Goal: Task Accomplishment & Management: Use online tool/utility

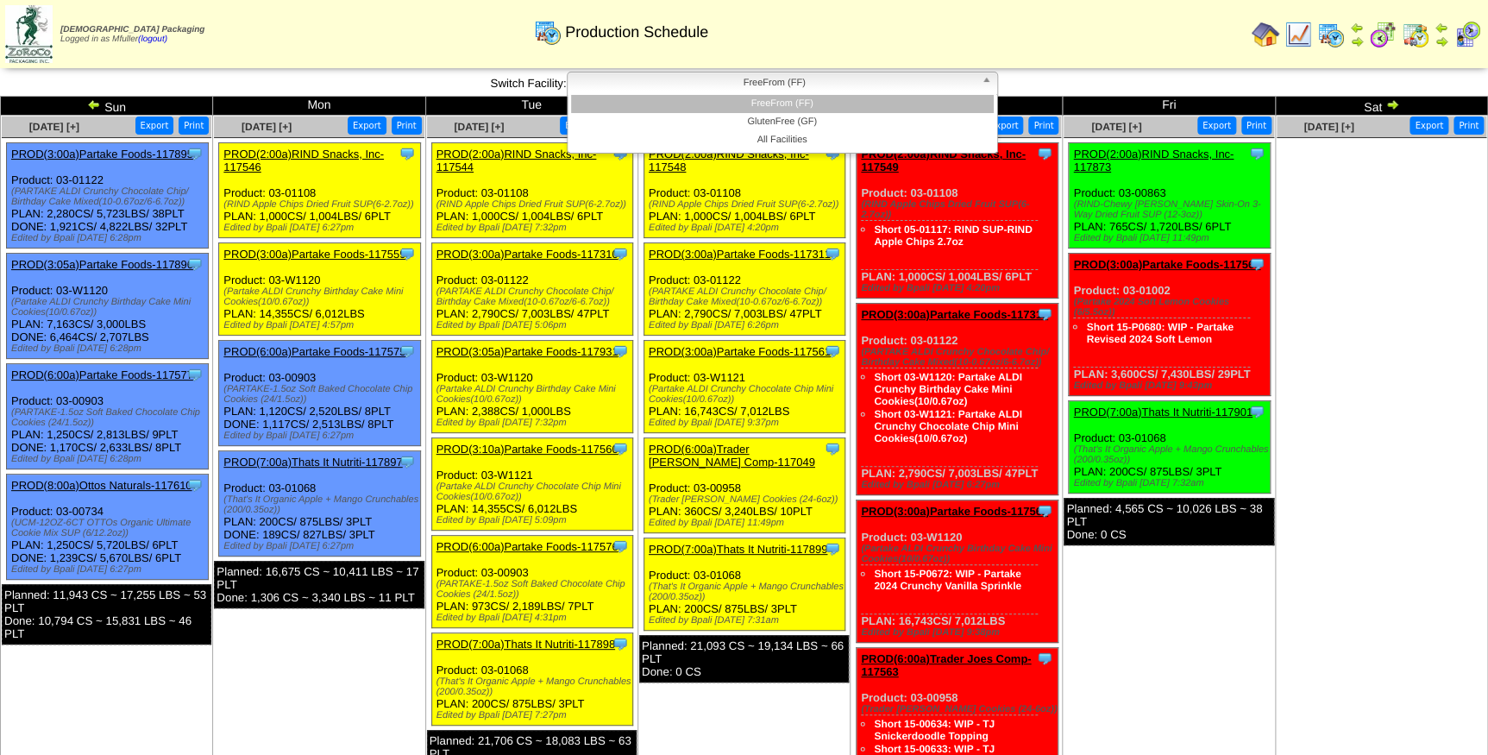
click at [707, 78] on span "FreeFrom (FF)" at bounding box center [774, 82] width 400 height 21
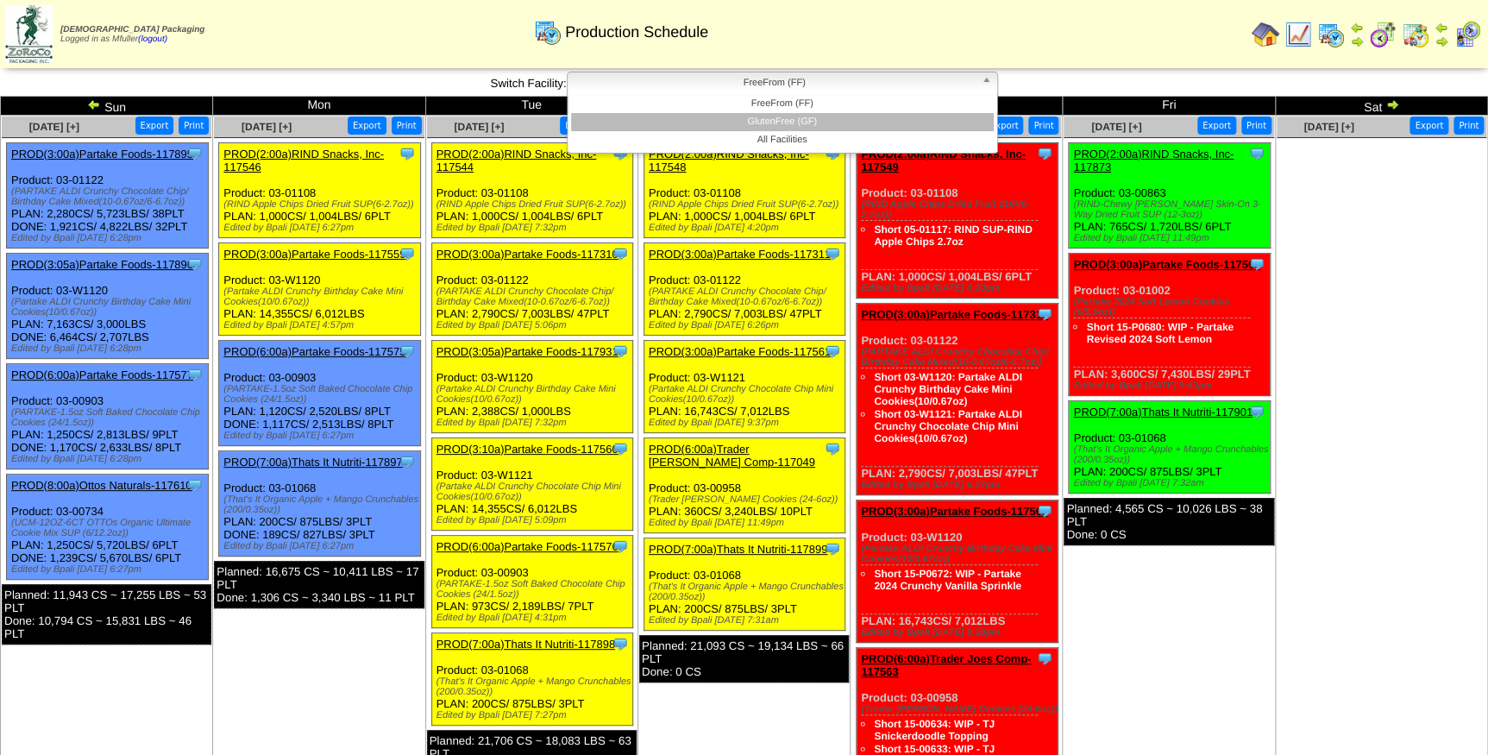
click at [712, 116] on li "GlutenFree (GF)" at bounding box center [782, 122] width 423 height 18
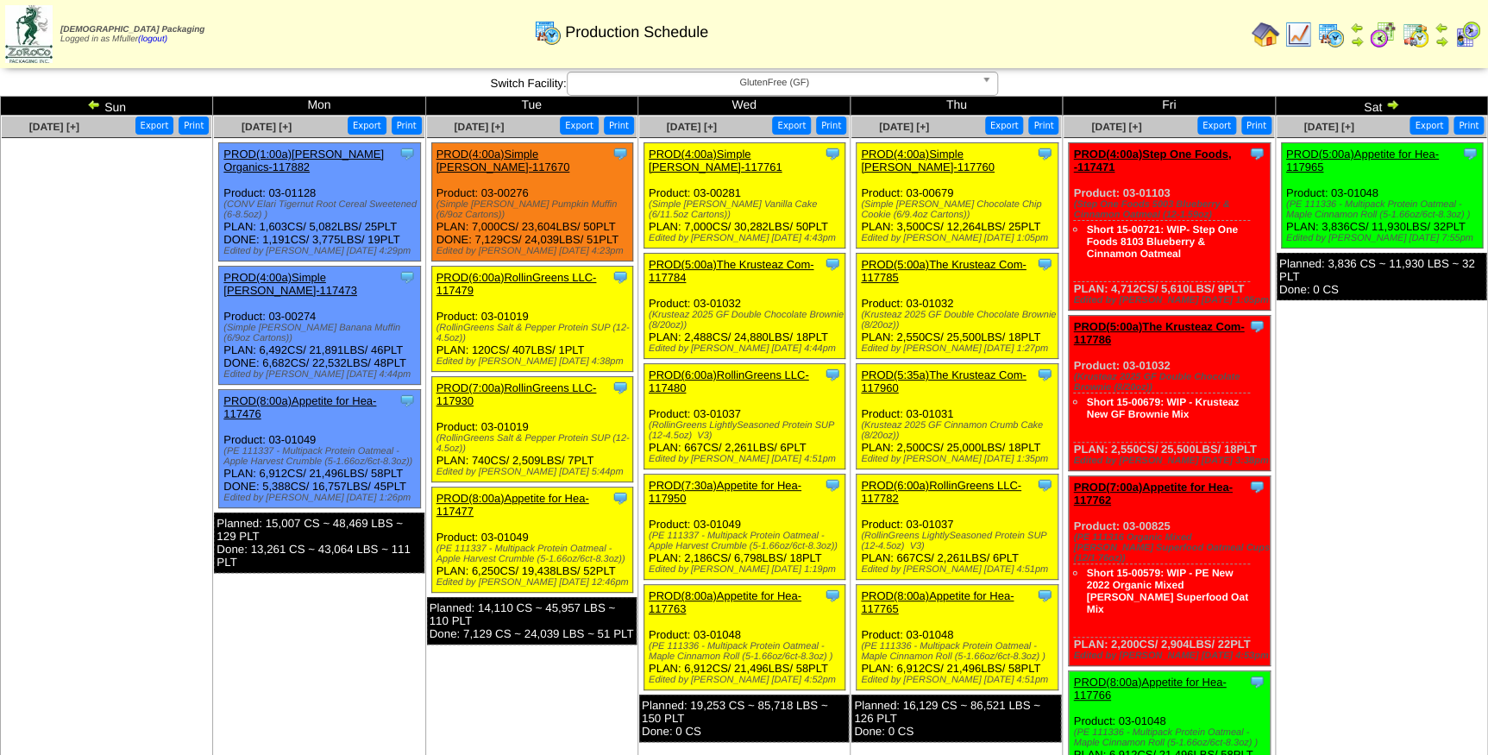
click at [963, 155] on link "PROD(4:00a)Simple [PERSON_NAME]-117760" at bounding box center [928, 160] width 134 height 26
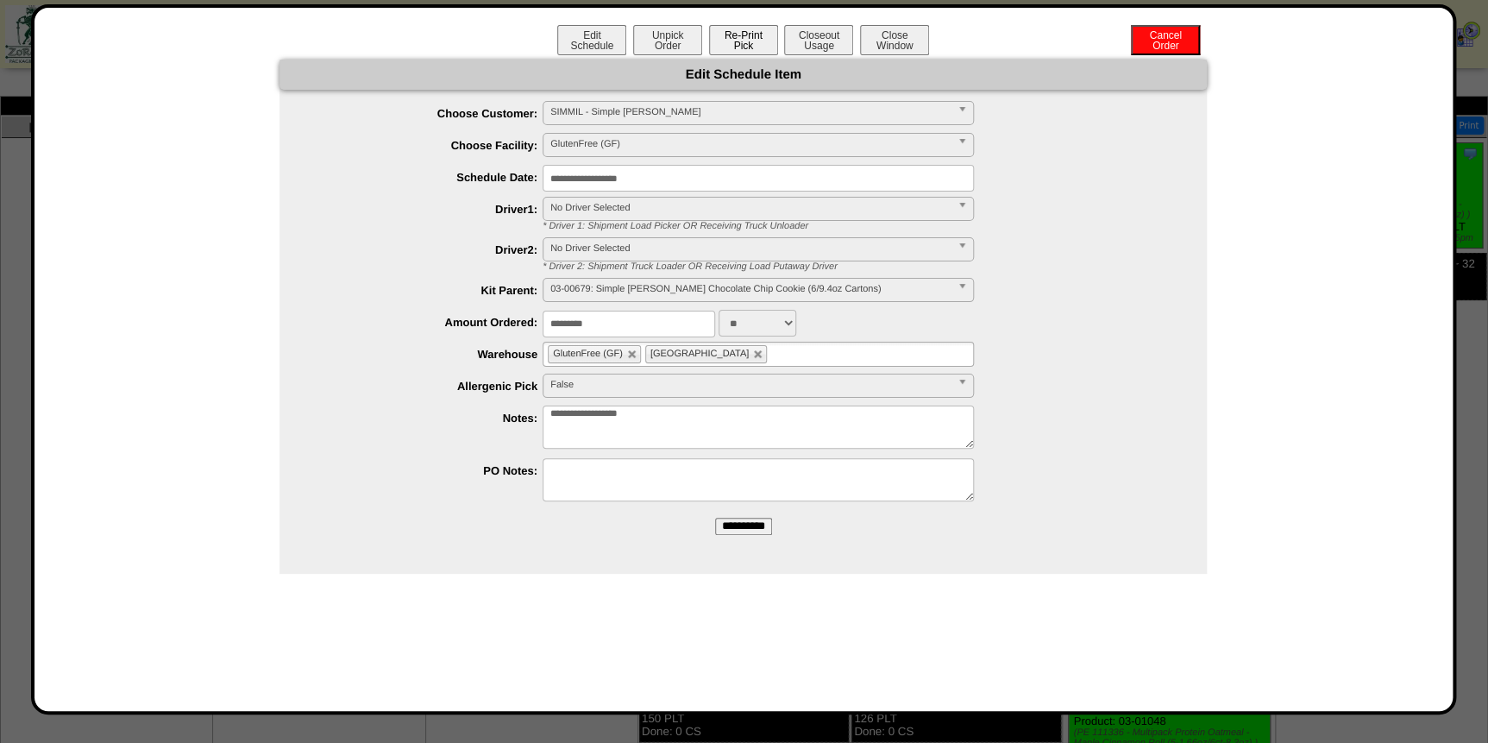
click at [748, 47] on button "Re-Print Pick" at bounding box center [743, 40] width 69 height 30
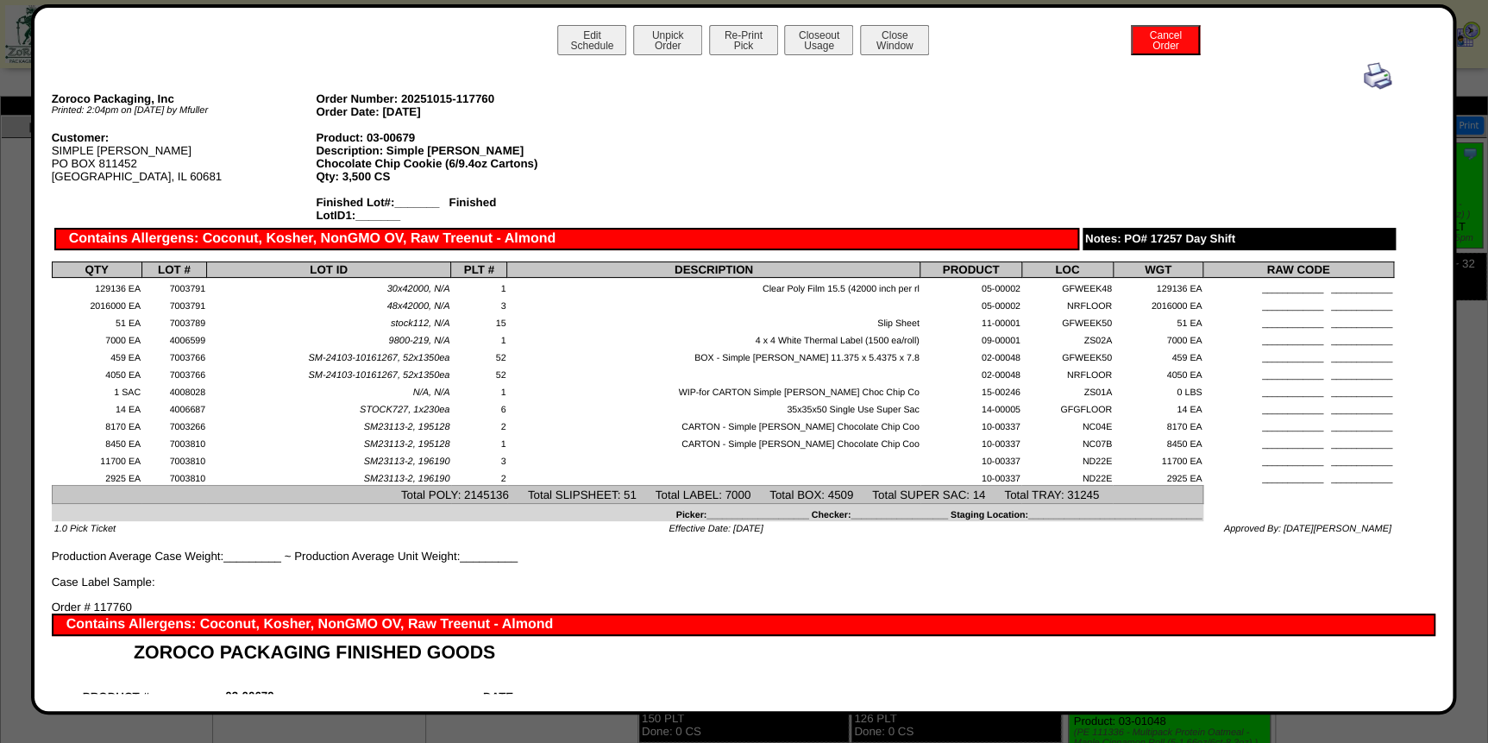
click at [1364, 78] on img at bounding box center [1378, 76] width 28 height 28
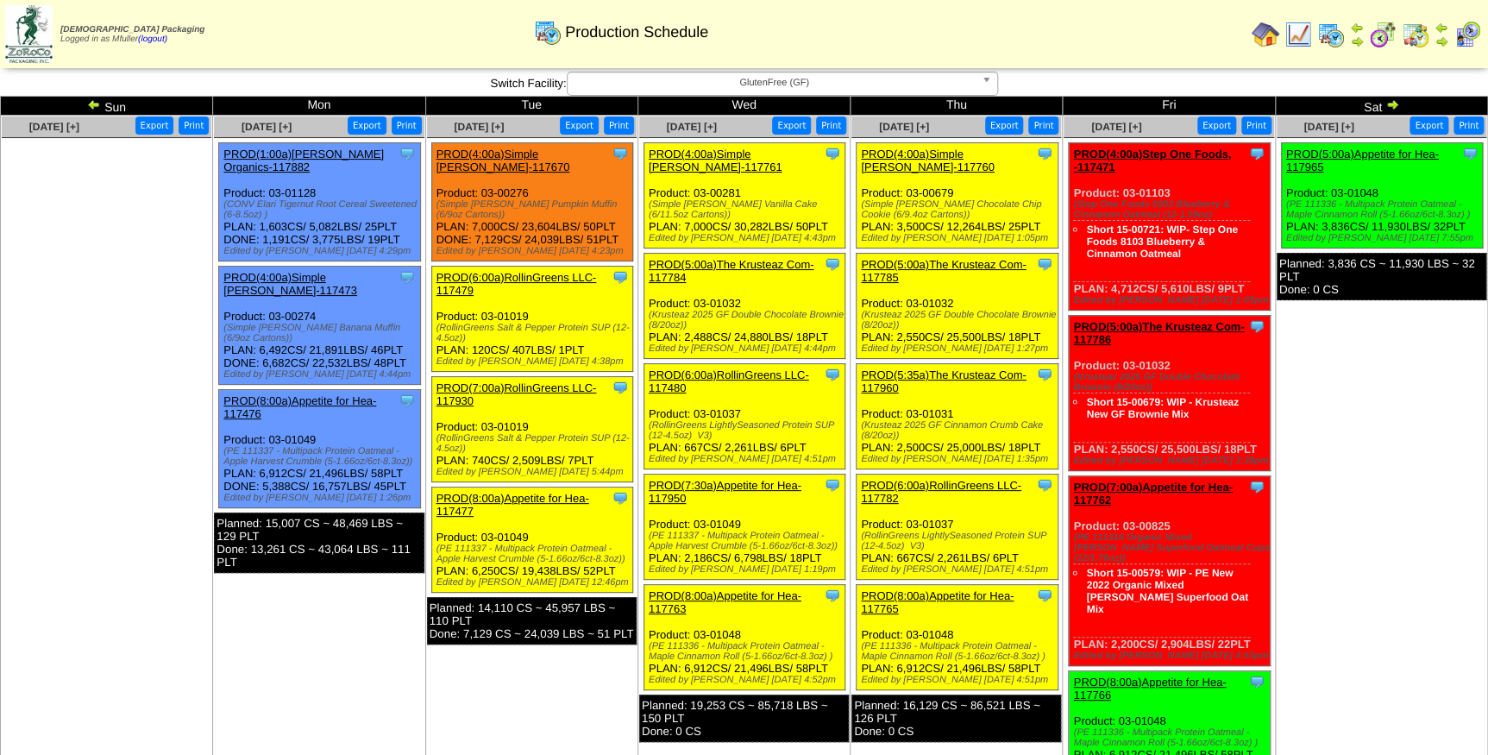
click at [925, 258] on link "PROD(5:00a)The Krusteaz Com-117785" at bounding box center [943, 271] width 165 height 26
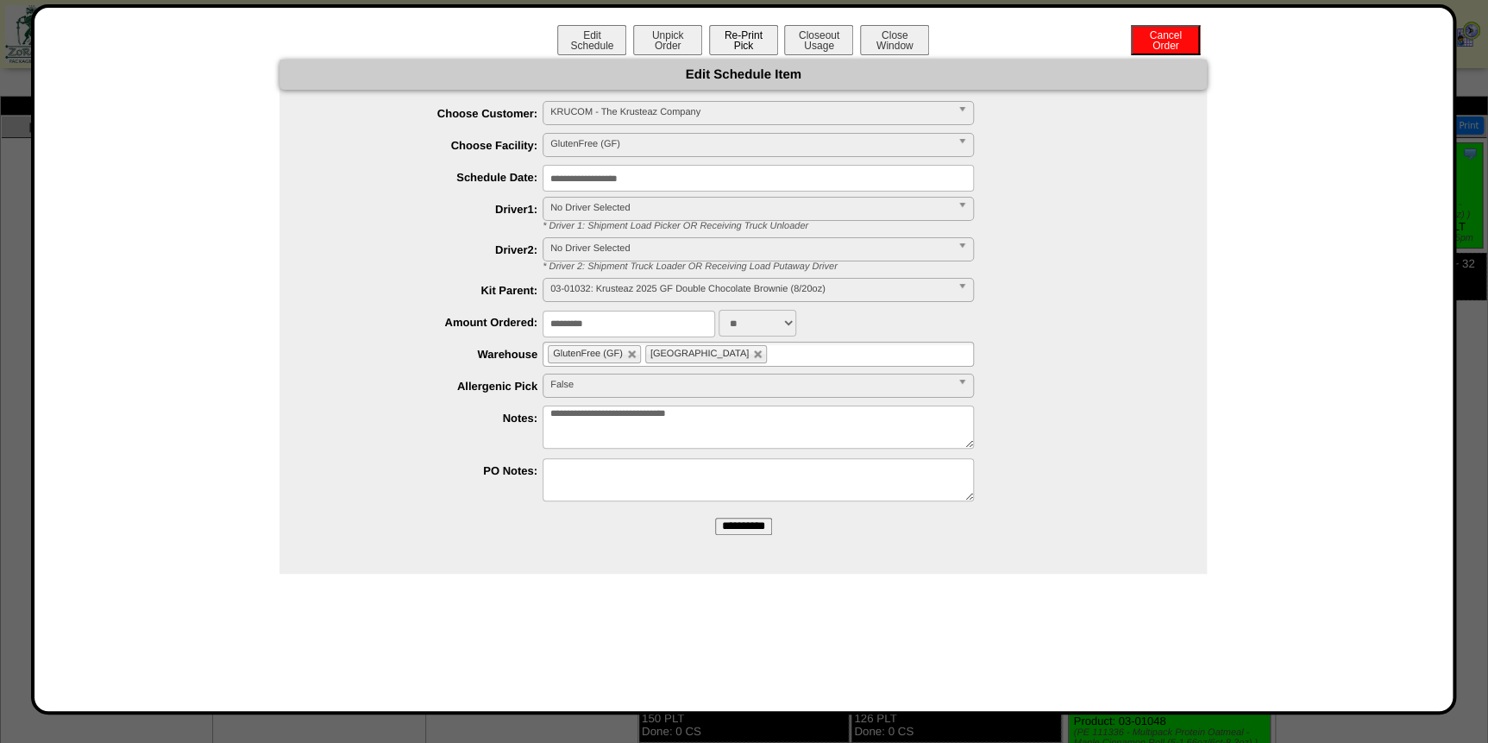
click at [751, 41] on button "Re-Print Pick" at bounding box center [743, 40] width 69 height 30
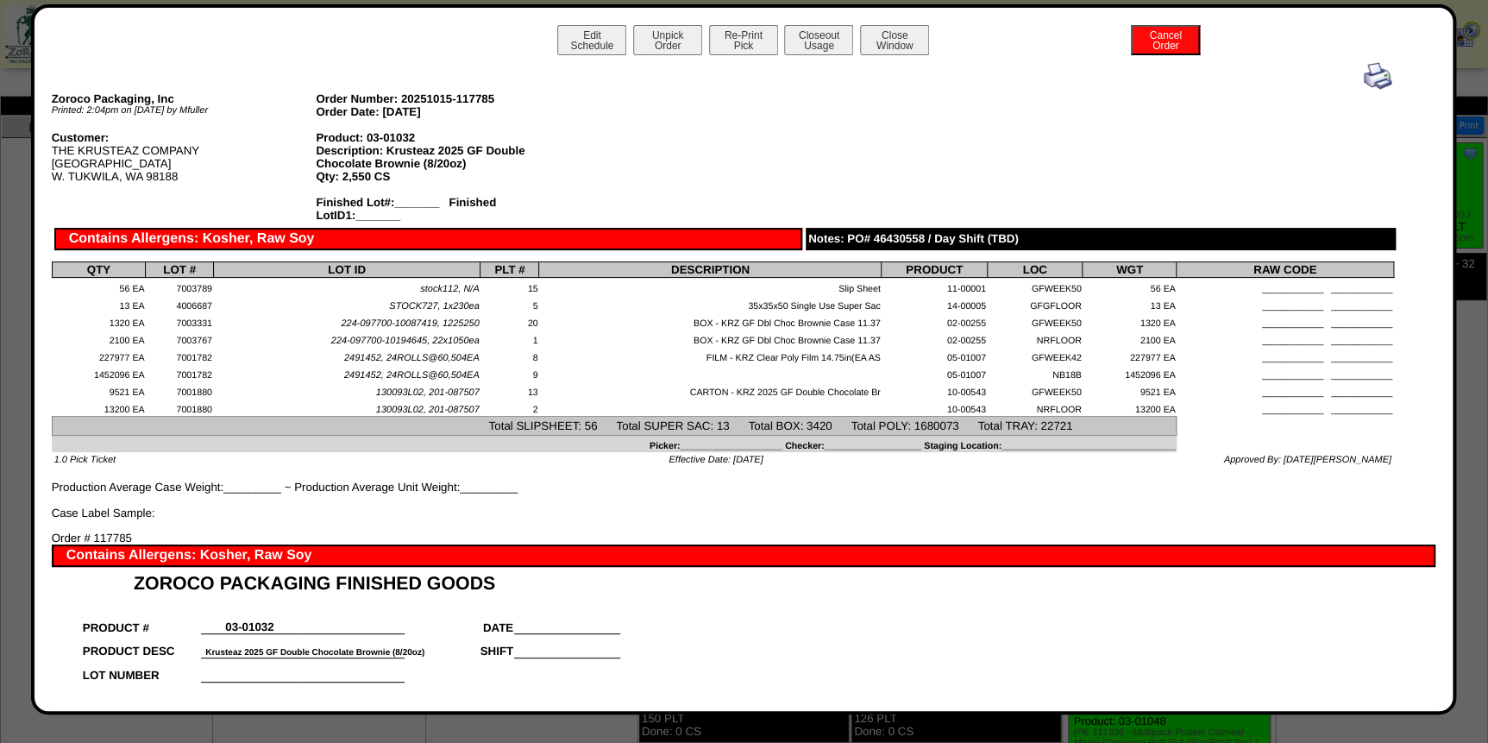
click at [1369, 72] on img at bounding box center [1378, 76] width 28 height 28
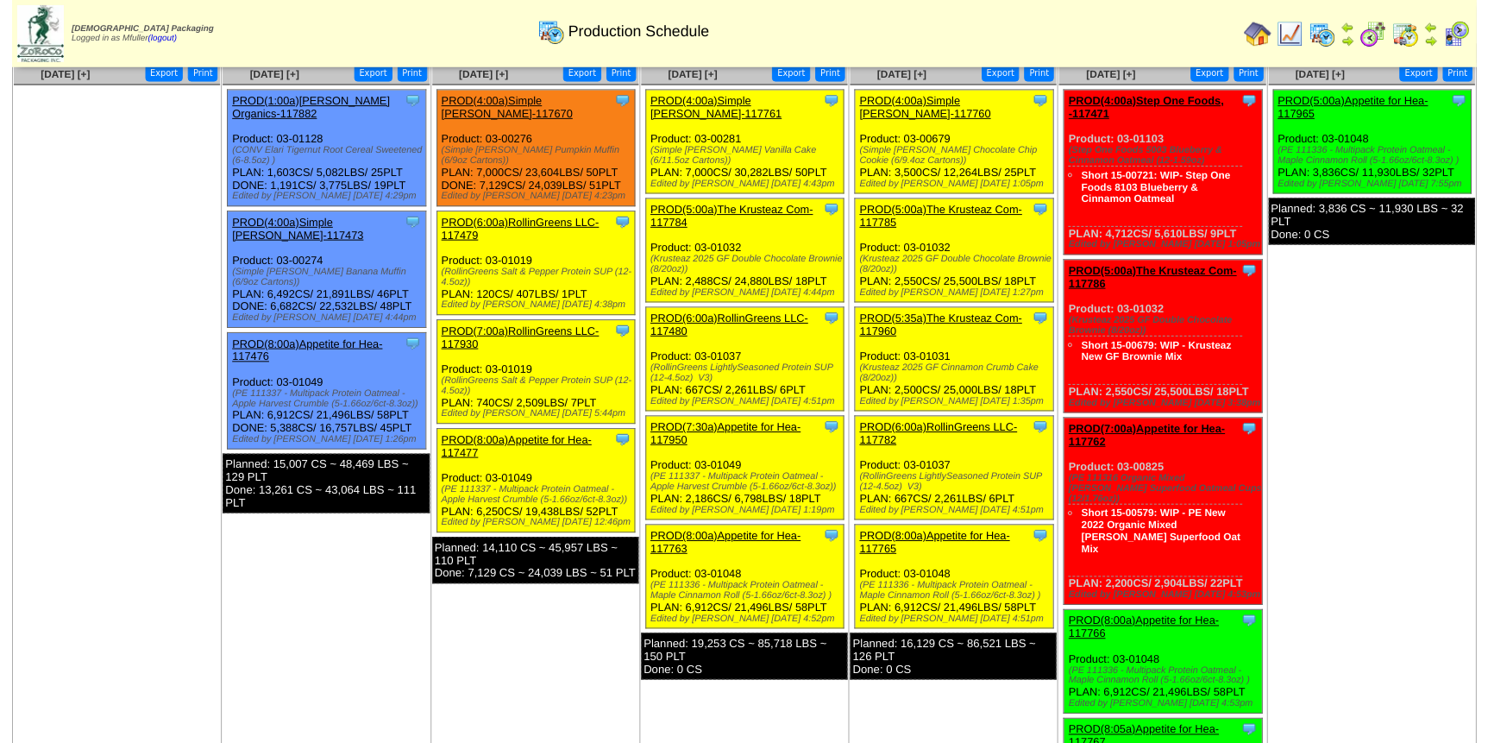
scroll to position [78, 0]
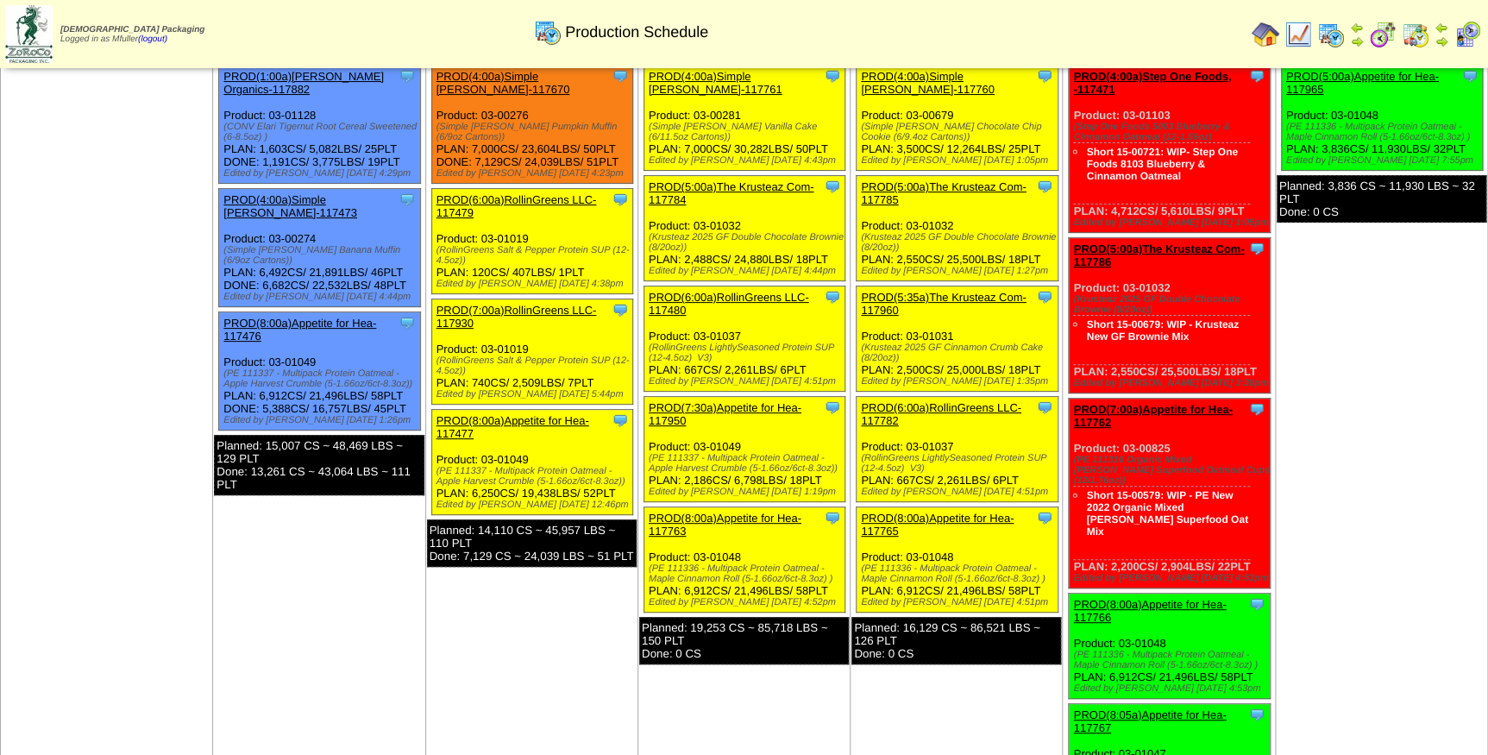
click at [932, 291] on link "PROD(5:35a)The Krusteaz Com-117960" at bounding box center [943, 304] width 165 height 26
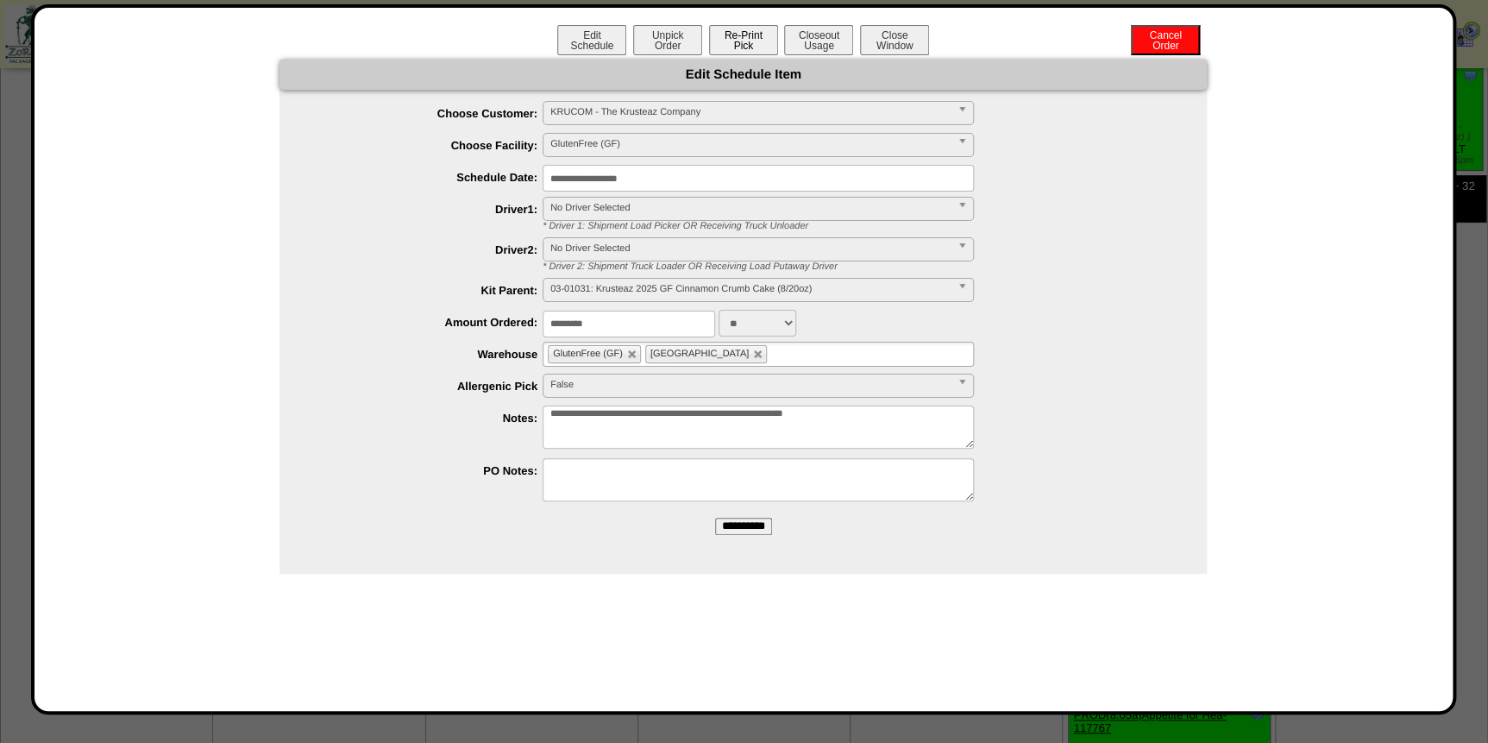
click at [740, 33] on button "Re-Print Pick" at bounding box center [743, 40] width 69 height 30
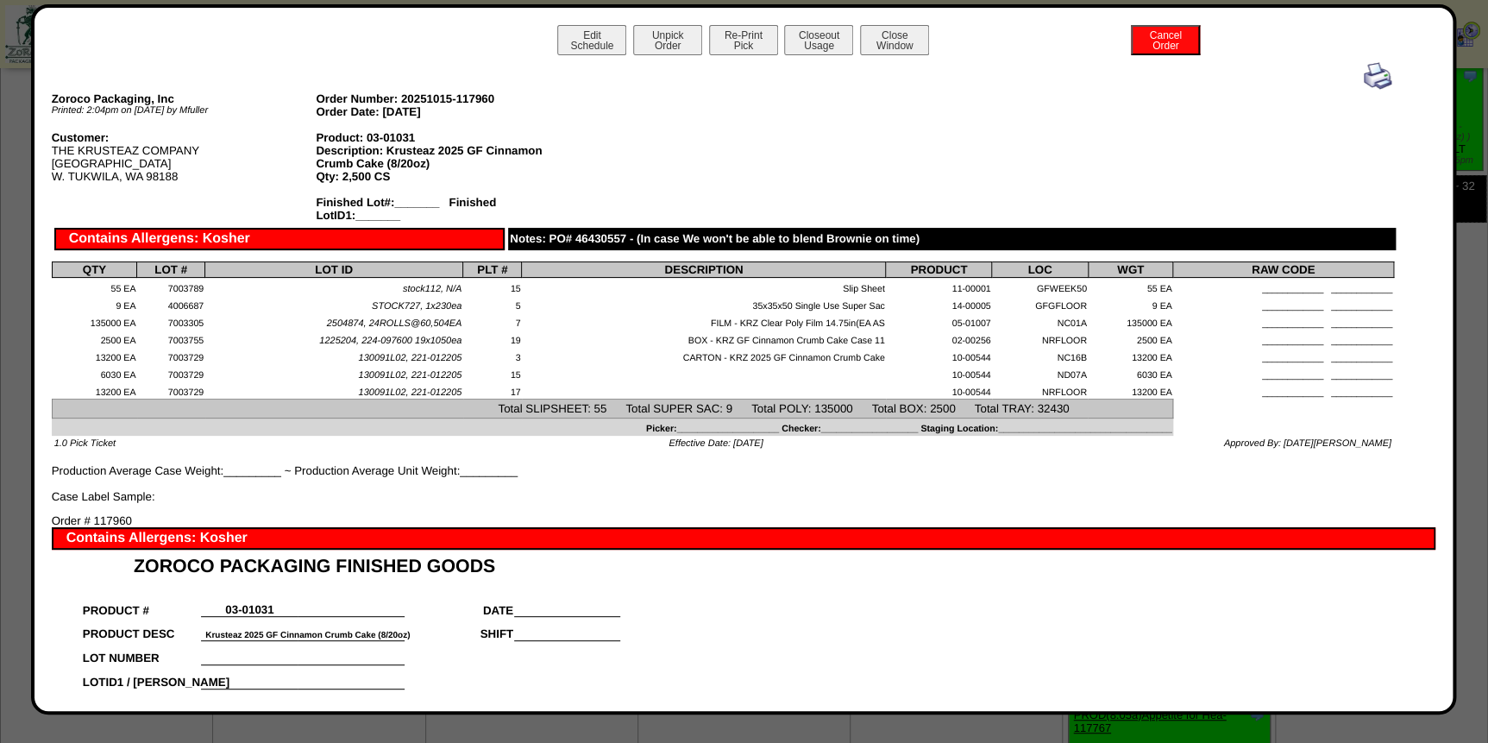
click at [1371, 75] on img at bounding box center [1378, 76] width 28 height 28
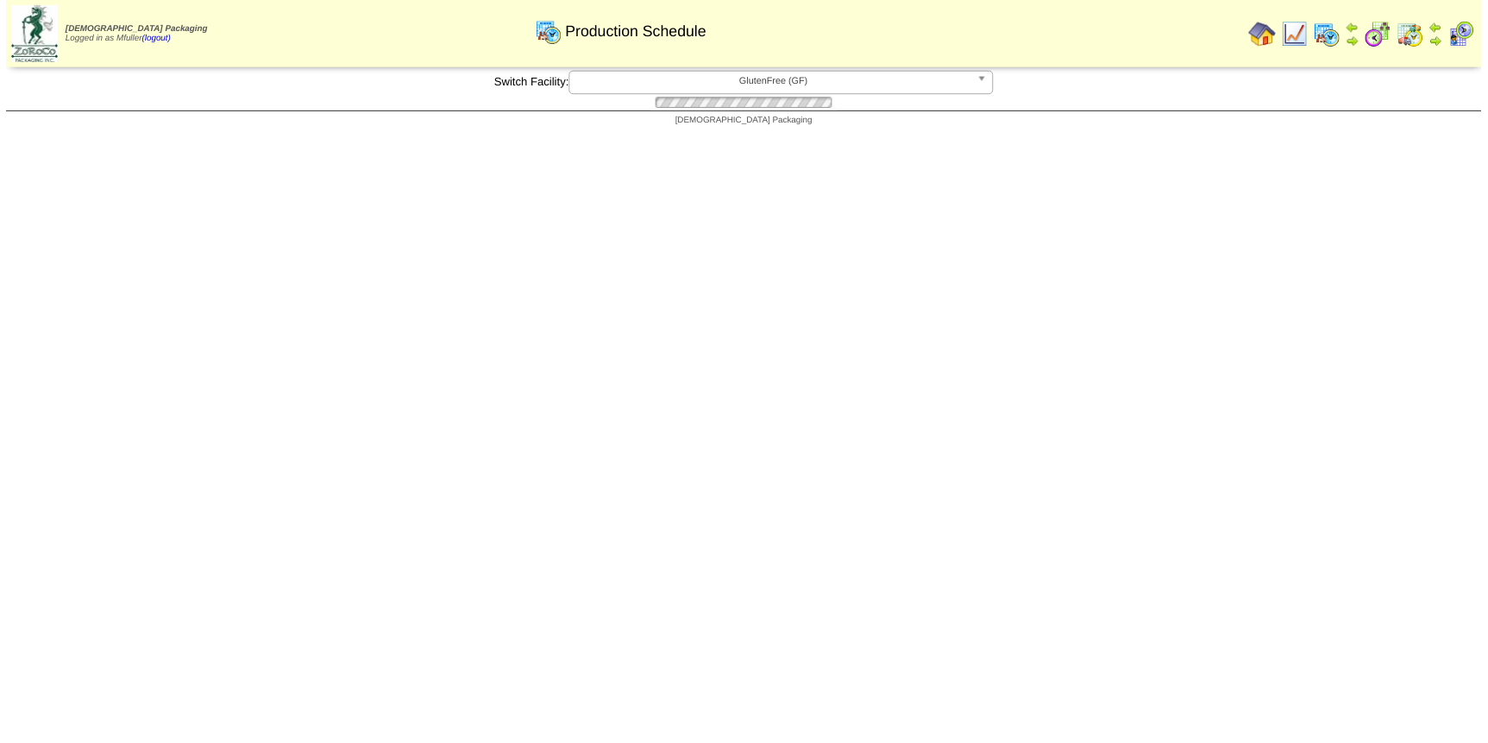
scroll to position [78, 0]
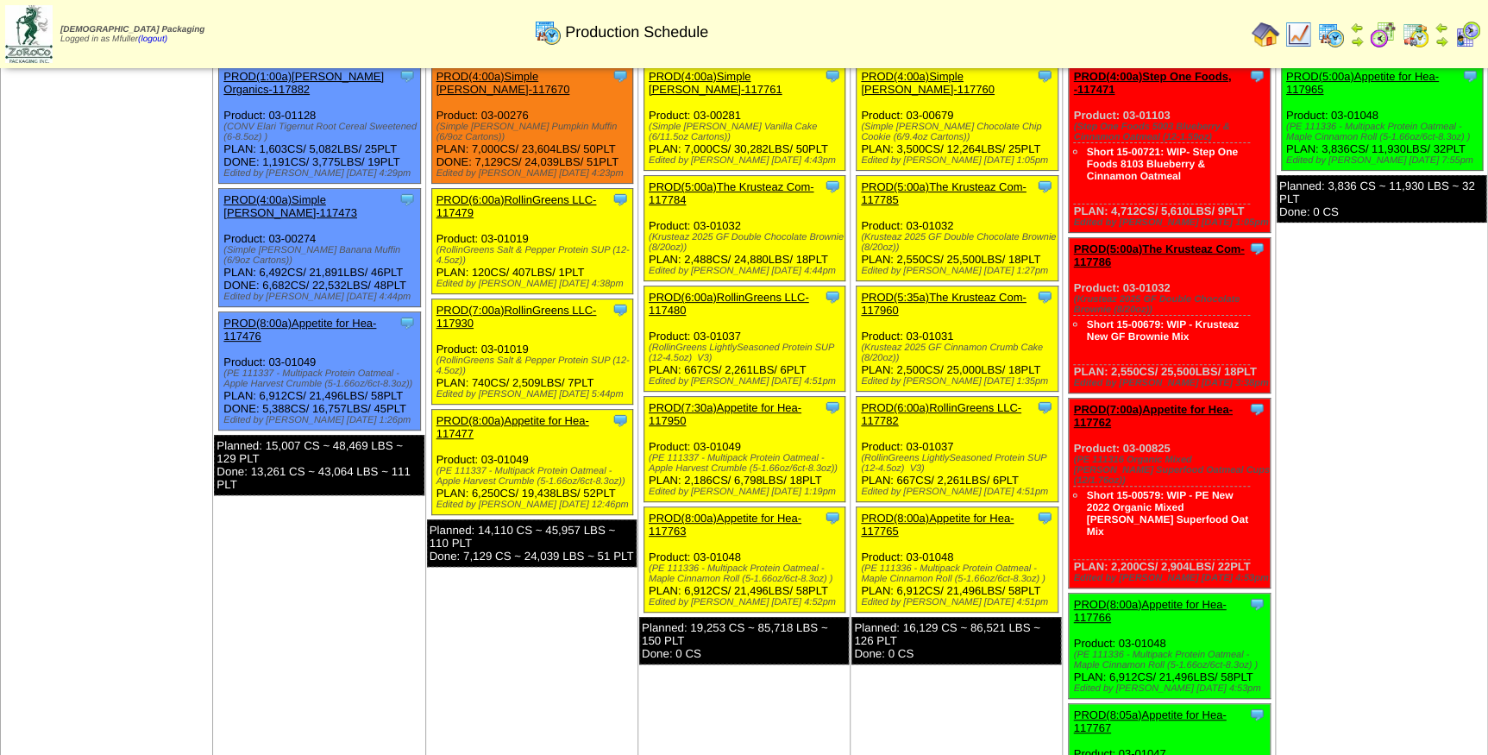
click at [949, 401] on link "PROD(6:00a)RollinGreens LLC-117782" at bounding box center [941, 414] width 160 height 26
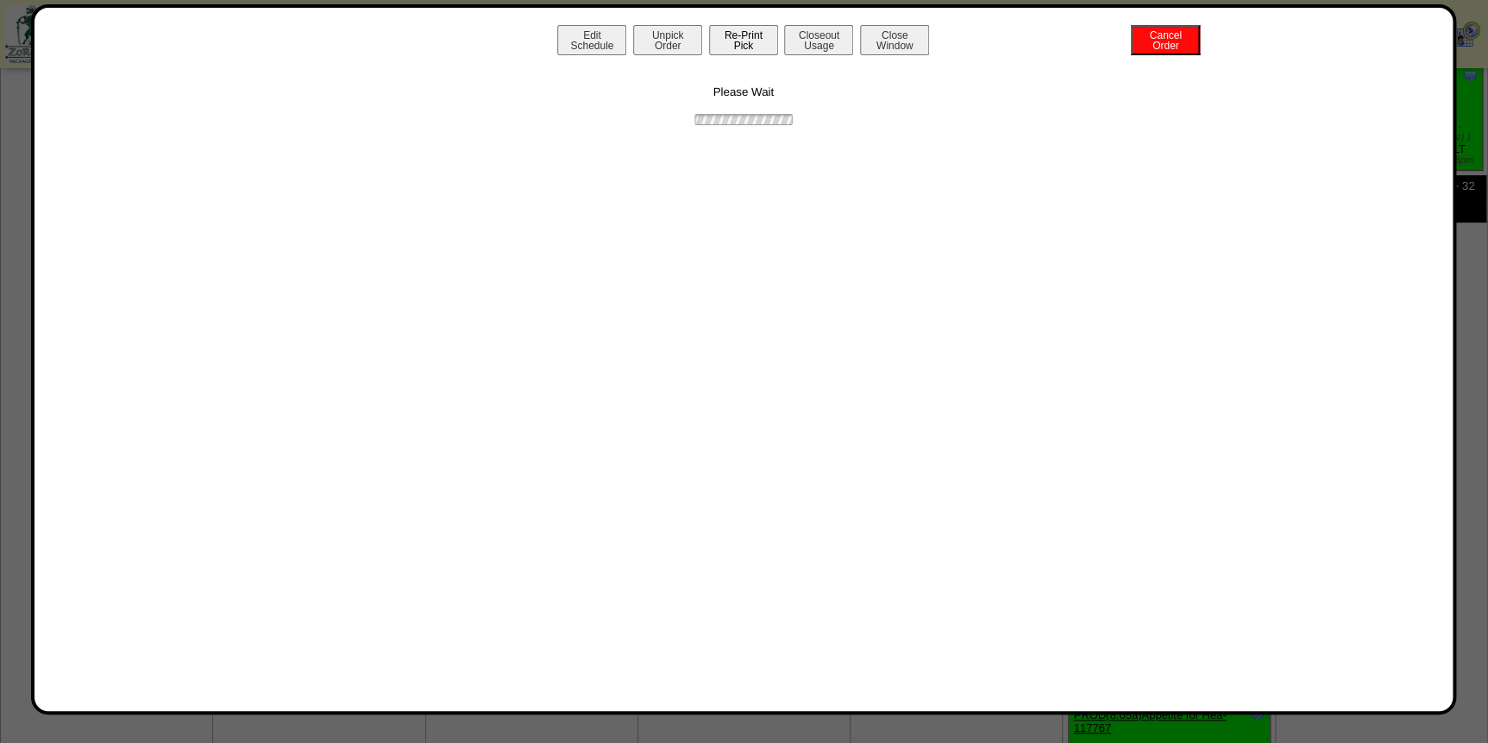
click at [758, 40] on button "Re-Print Pick" at bounding box center [743, 40] width 69 height 30
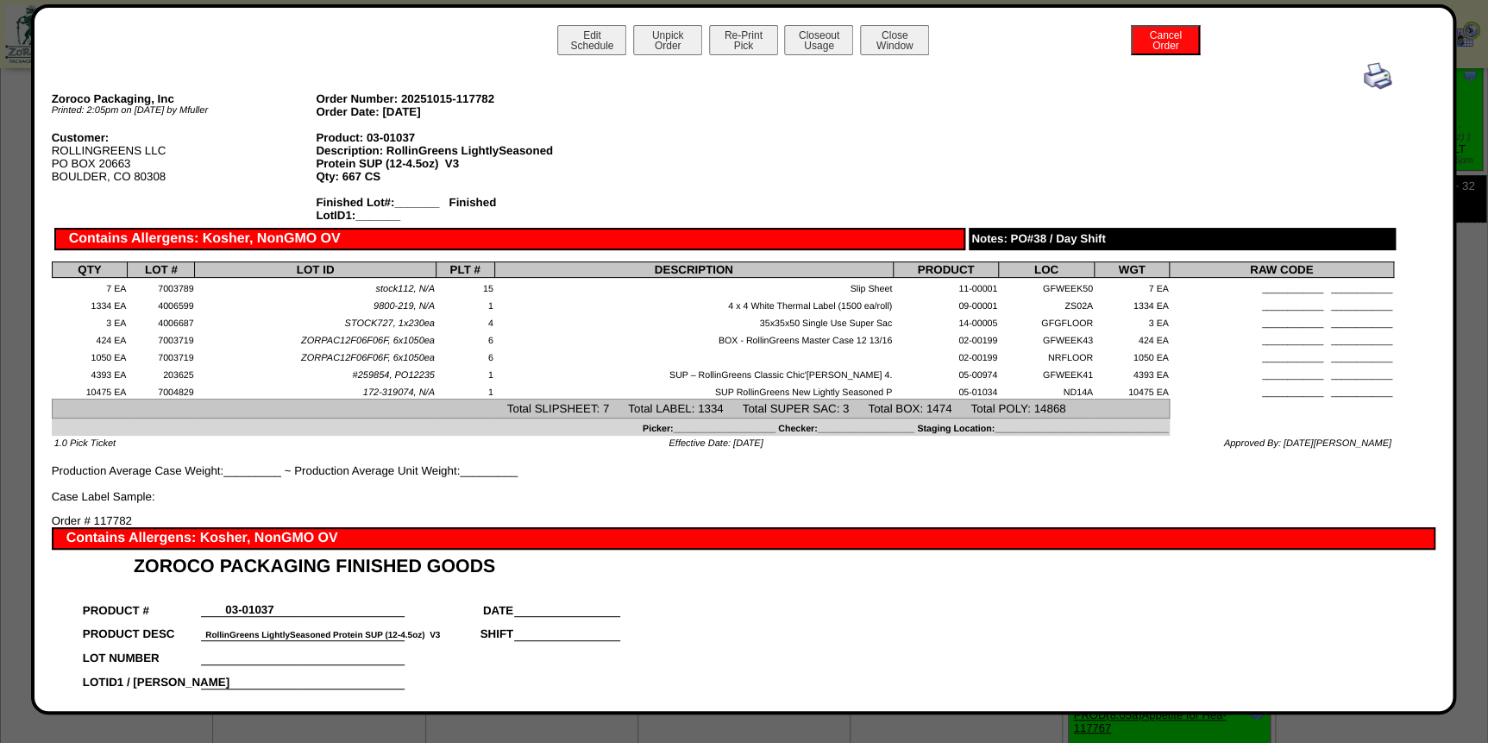
click at [1370, 74] on img at bounding box center [1378, 76] width 28 height 28
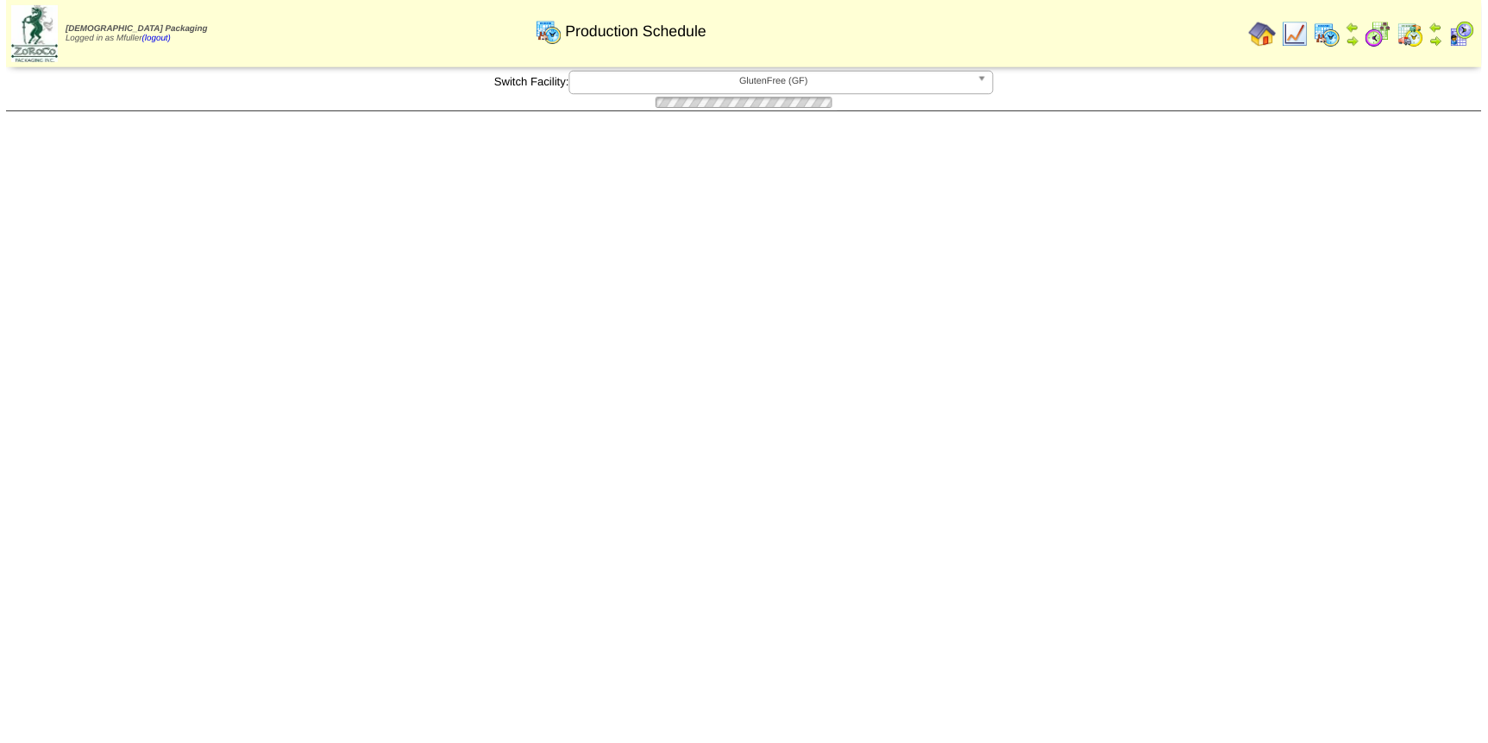
scroll to position [78, 0]
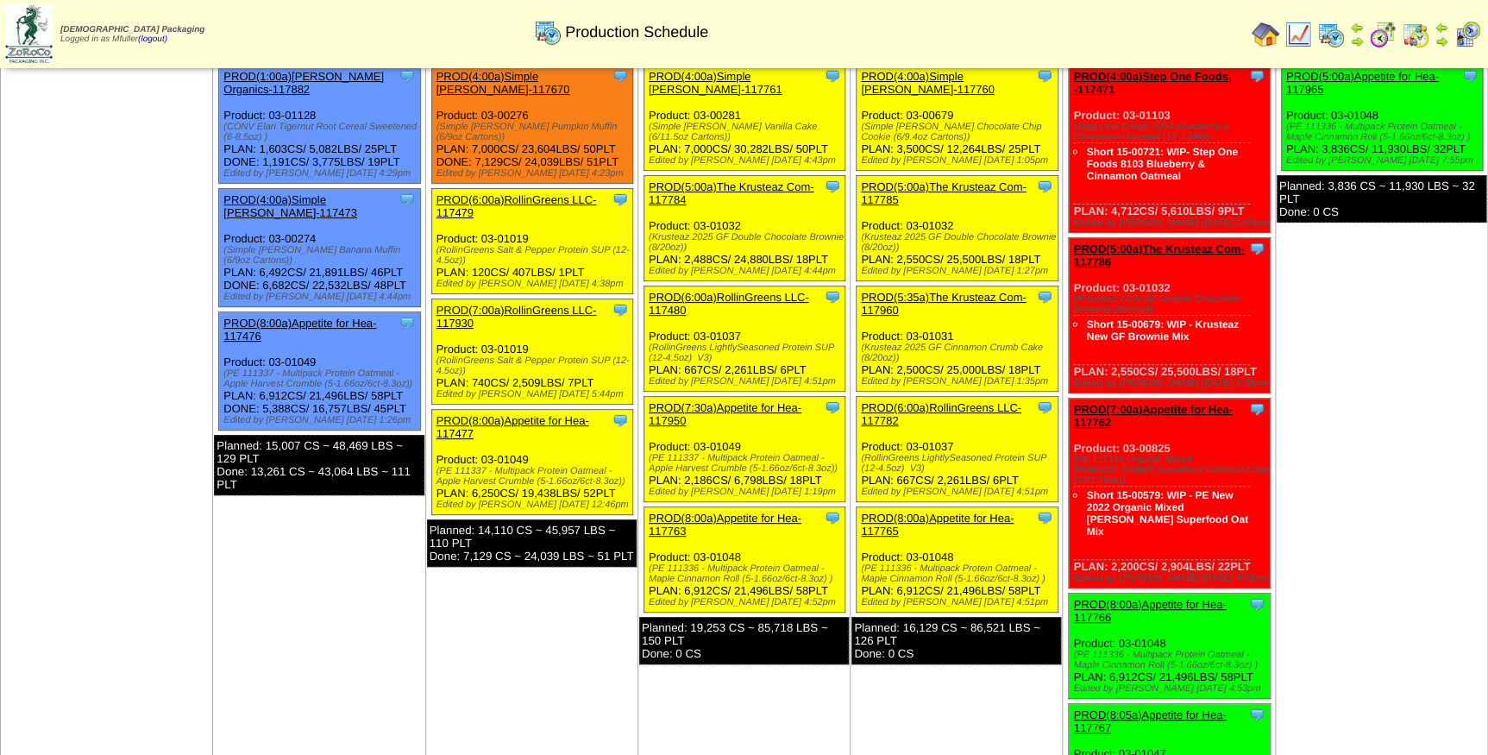
click at [983, 511] on link "PROD(8:00a)Appetite for Hea-117765" at bounding box center [937, 524] width 153 height 26
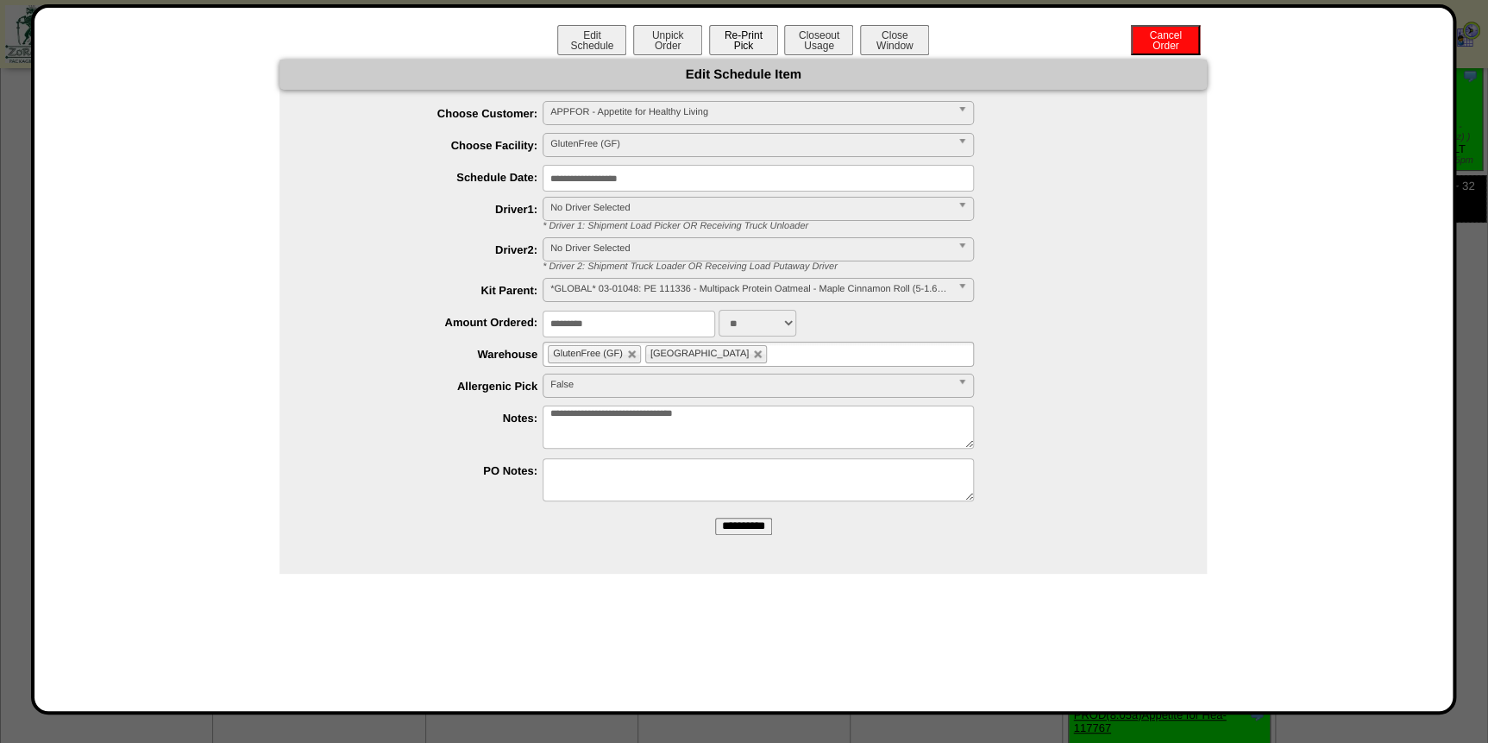
click at [755, 43] on button "Re-Print Pick" at bounding box center [743, 40] width 69 height 30
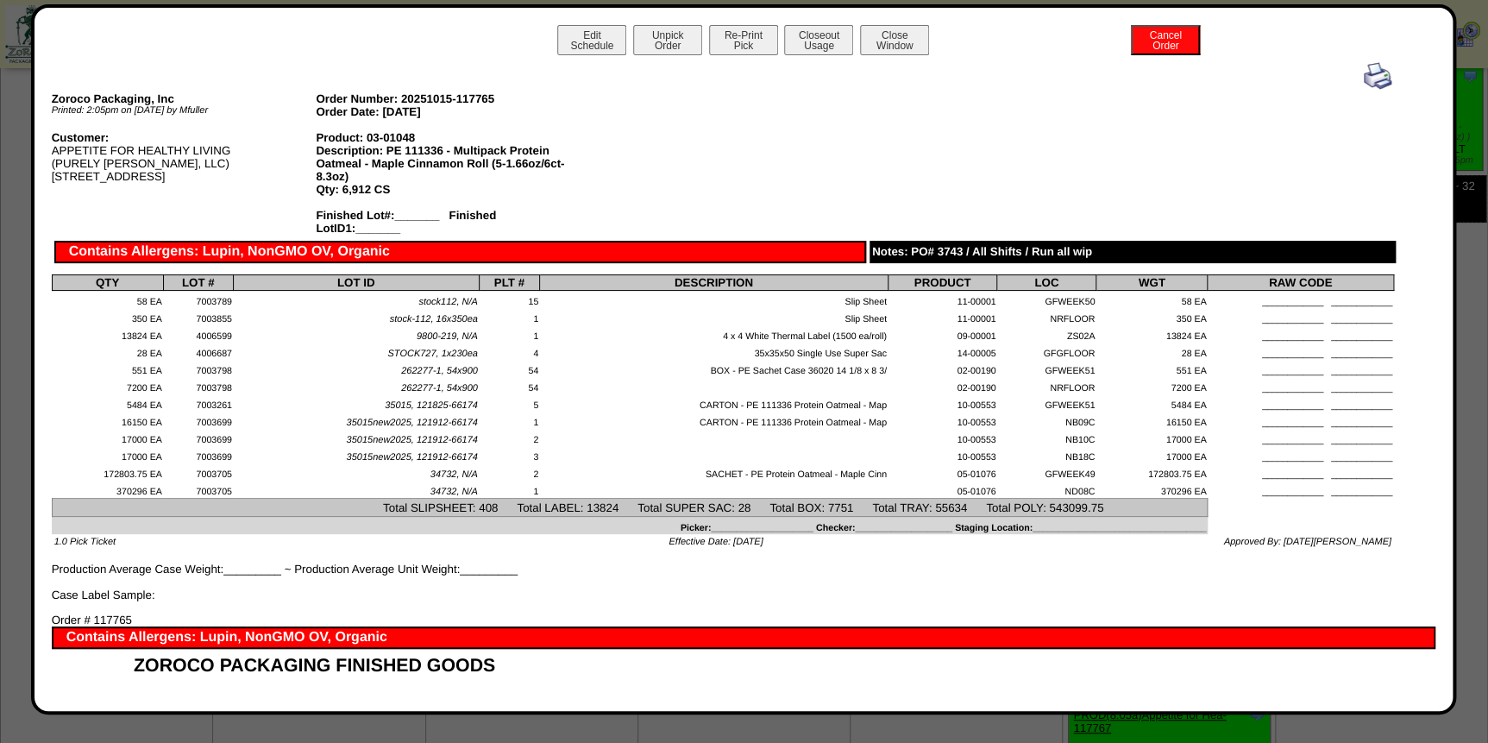
click at [1371, 78] on img at bounding box center [1378, 76] width 28 height 28
